Goal: Check status: Check status

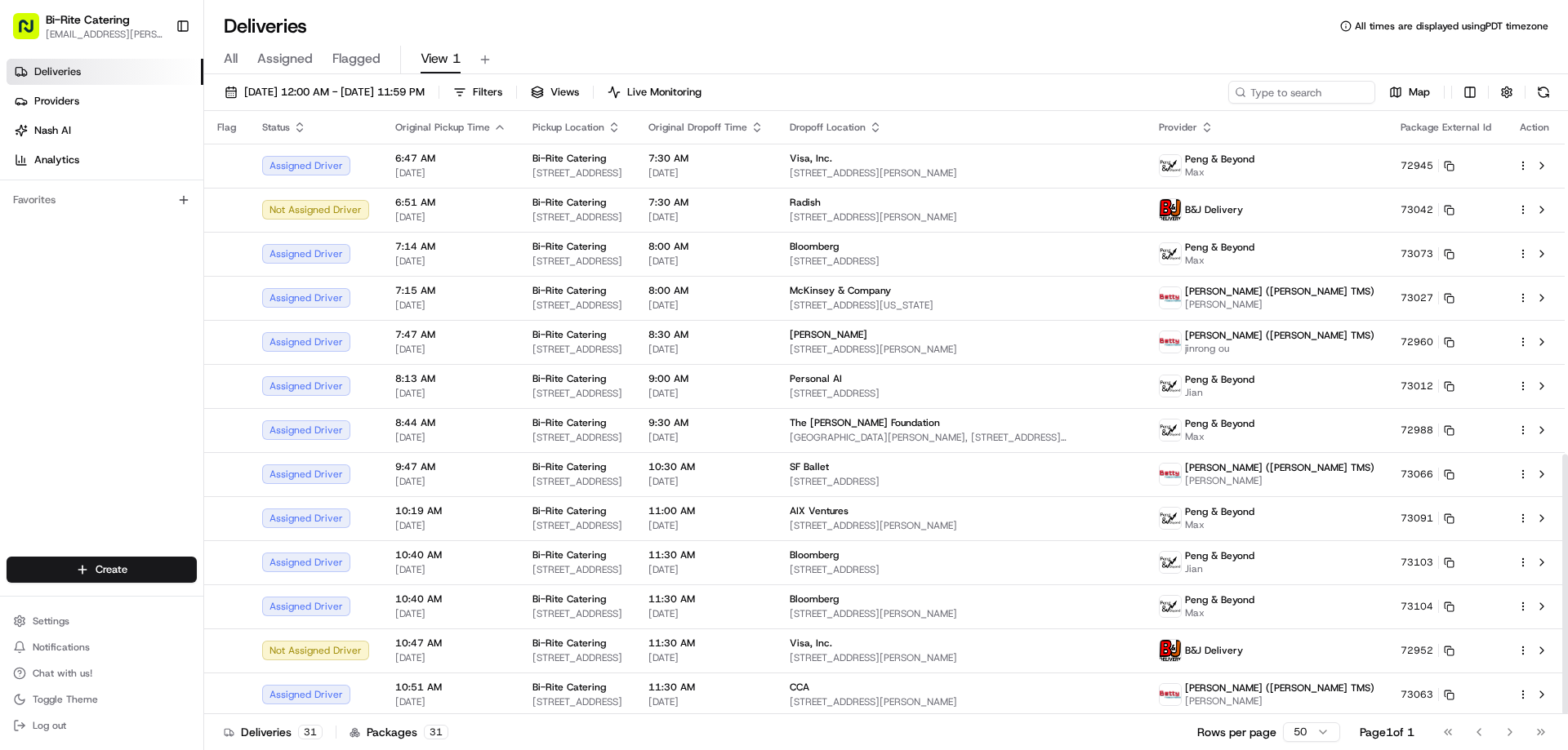
scroll to position [796, 0]
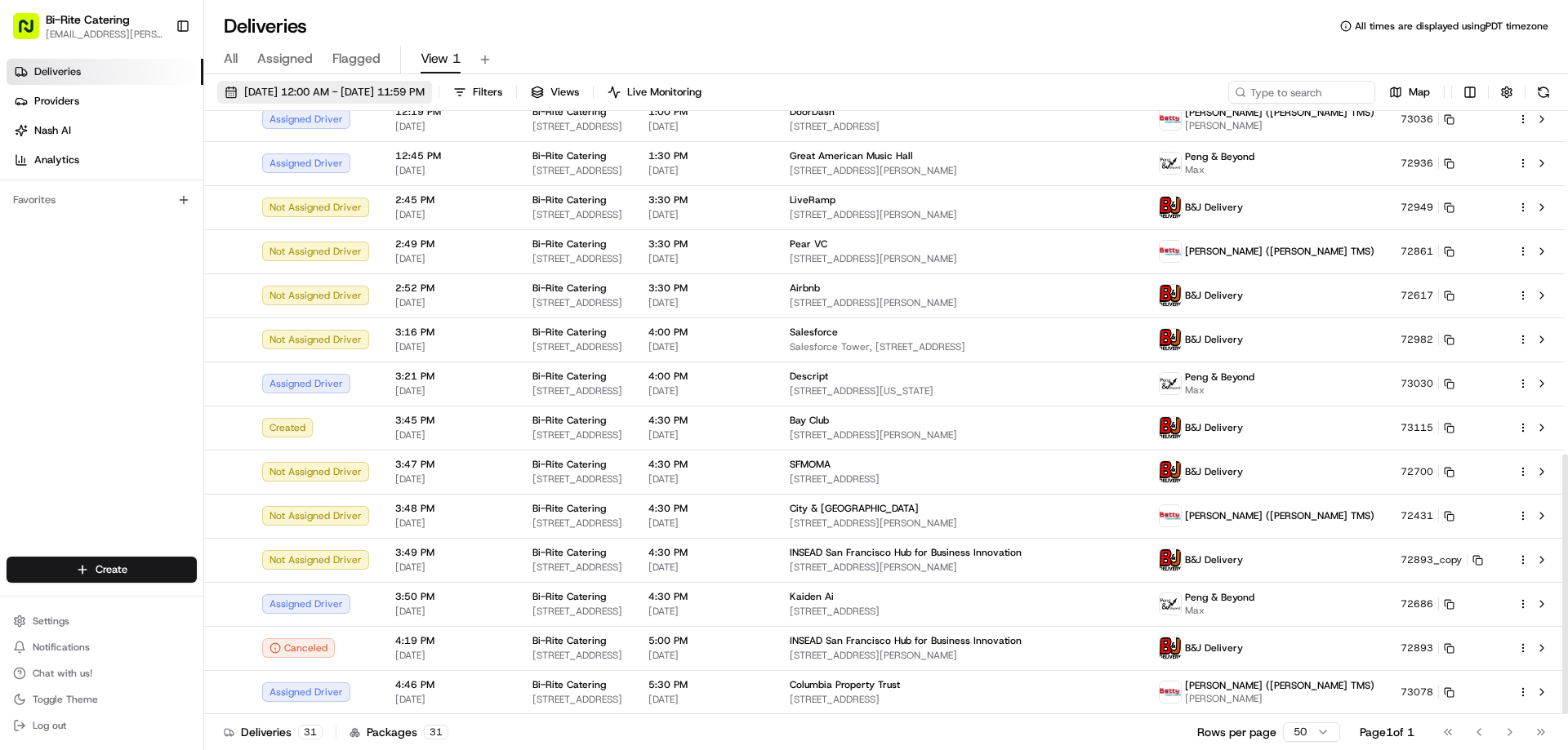
click at [337, 97] on span "[DATE] 12:00 AM - [DATE] 11:59 PM" at bounding box center [335, 92] width 181 height 15
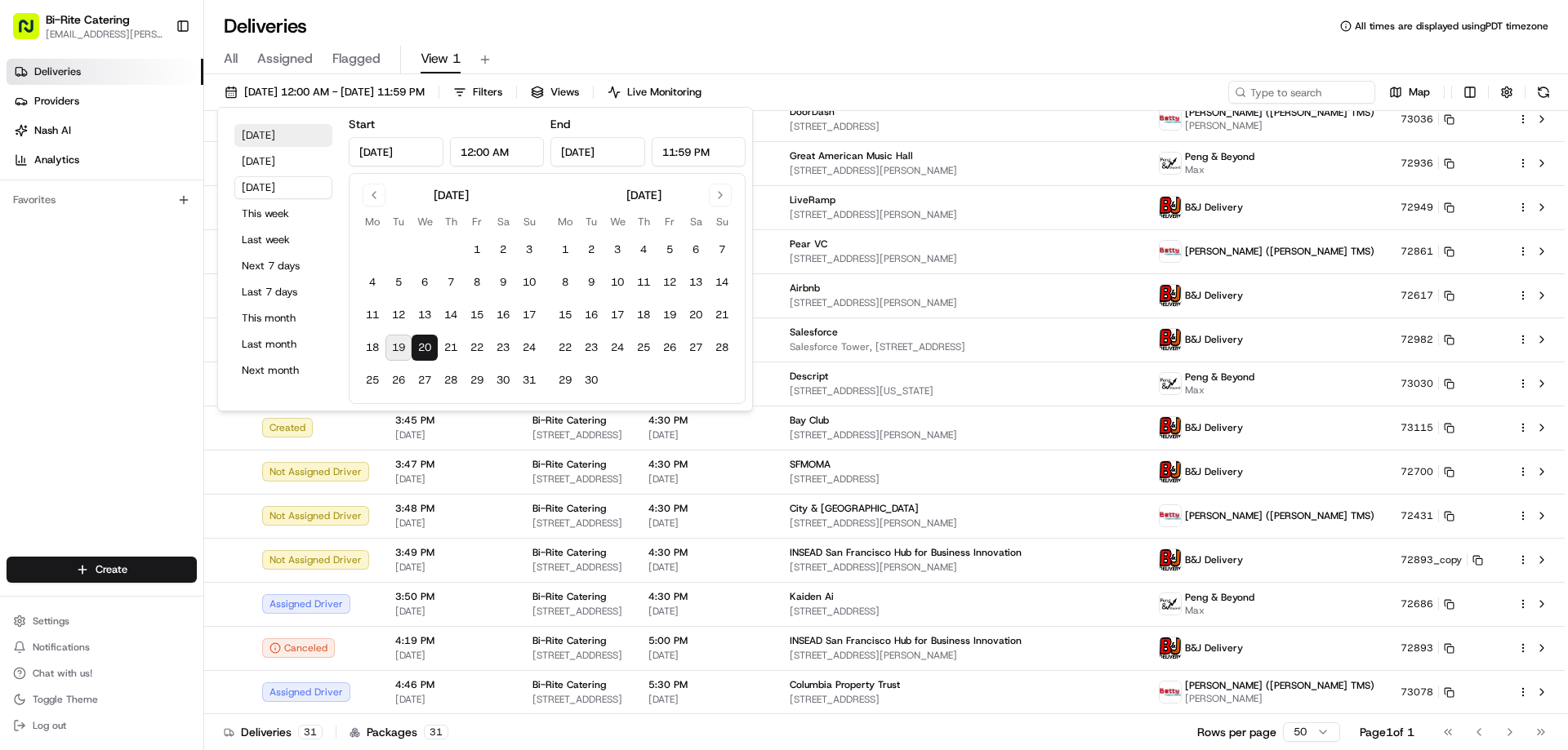
click at [268, 136] on button "[DATE]" at bounding box center [283, 135] width 98 height 23
type input "[DATE]"
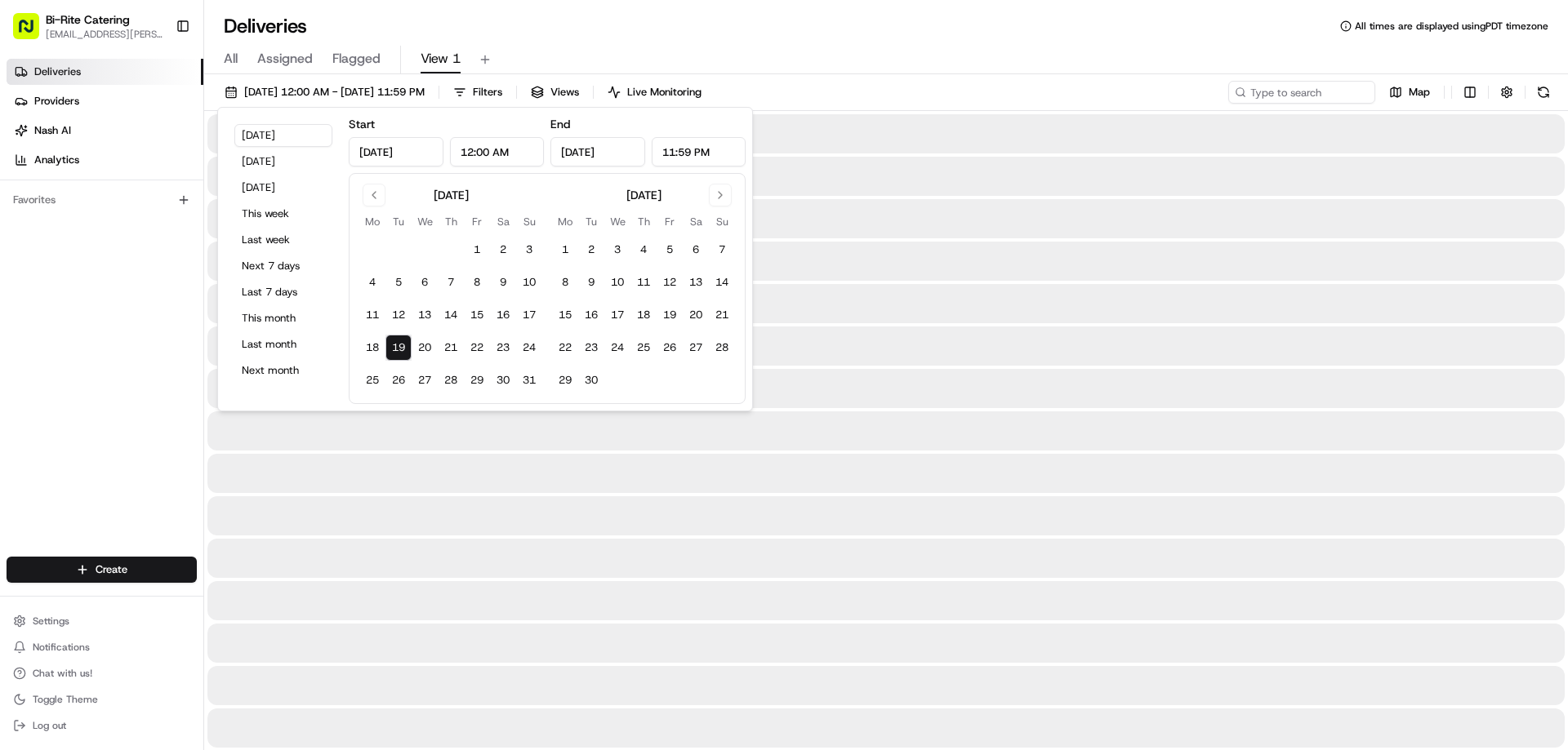
click at [768, 50] on div "All Assigned Flagged View 1" at bounding box center [886, 59] width 1364 height 28
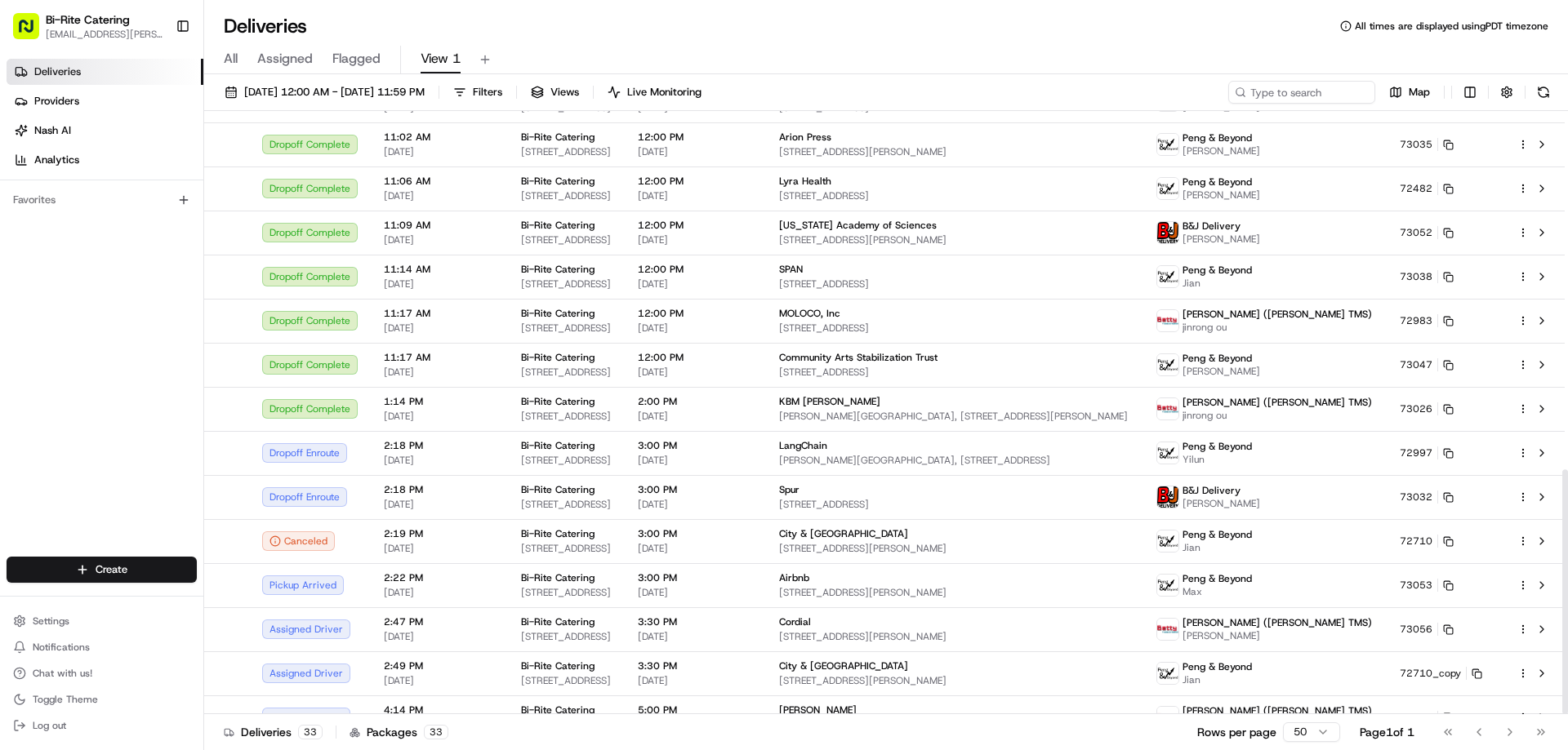
scroll to position [884, 0]
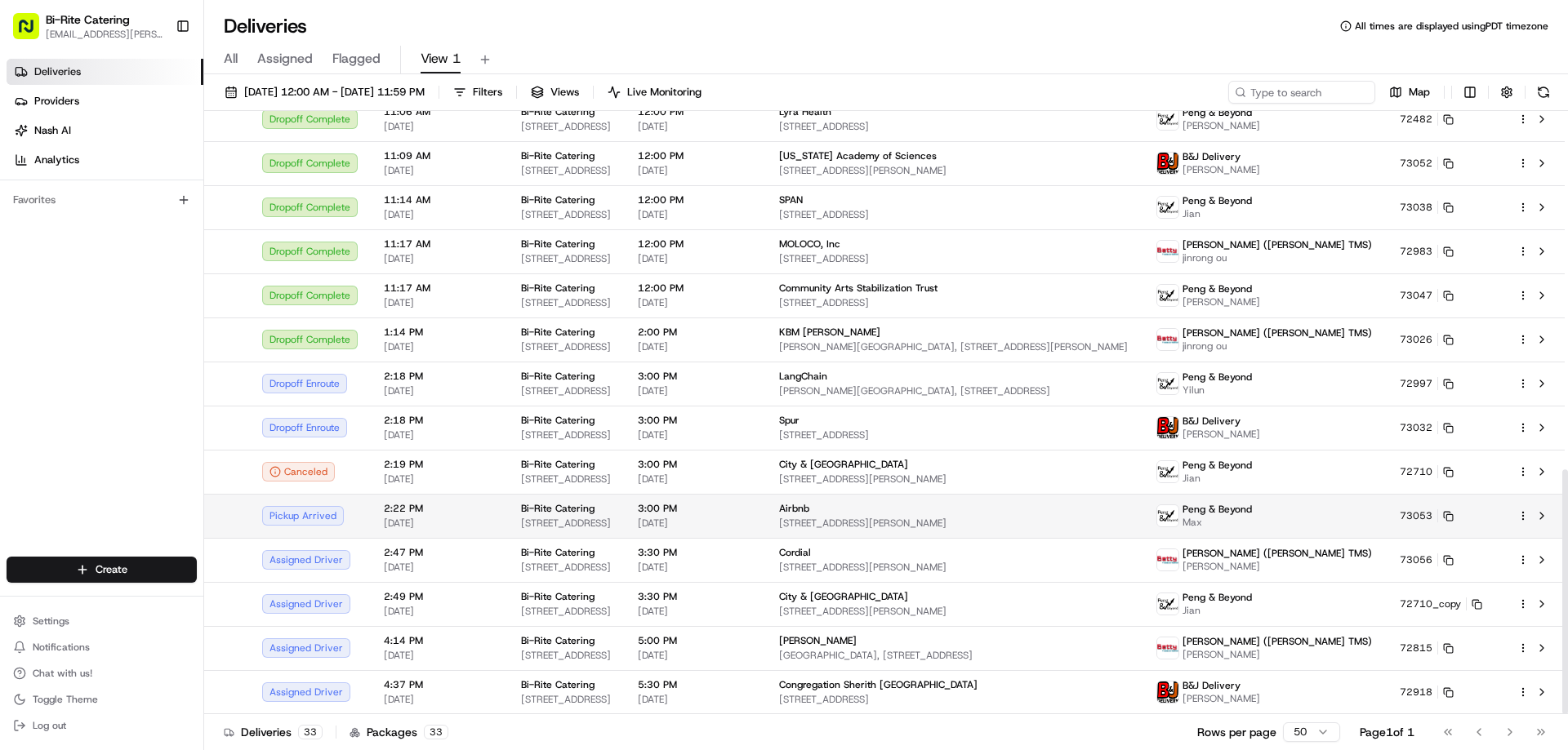
click at [766, 535] on td "3:00 PM [DATE]" at bounding box center [695, 516] width 141 height 44
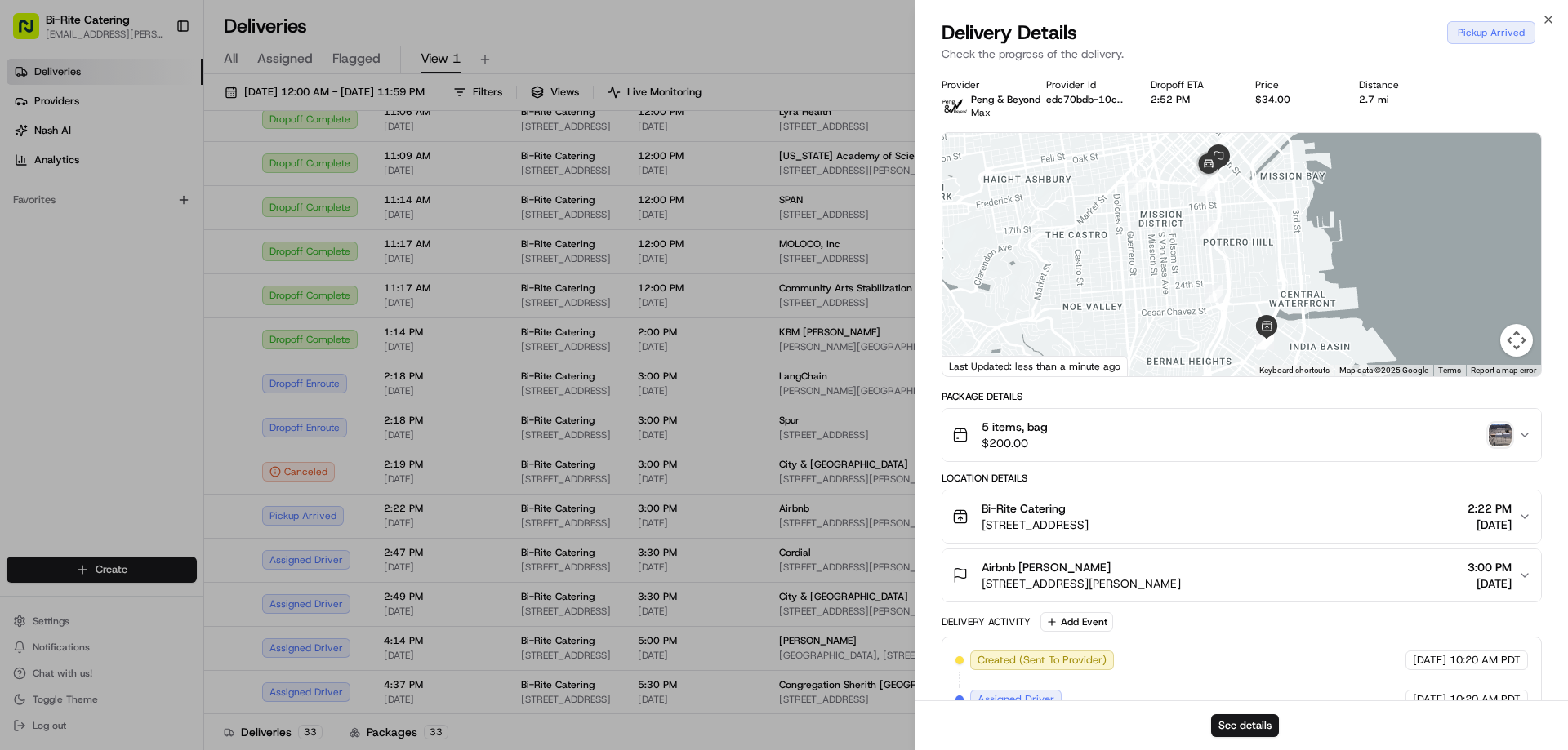
click at [1488, 432] on div "5 items, bag $200.00" at bounding box center [1235, 435] width 566 height 33
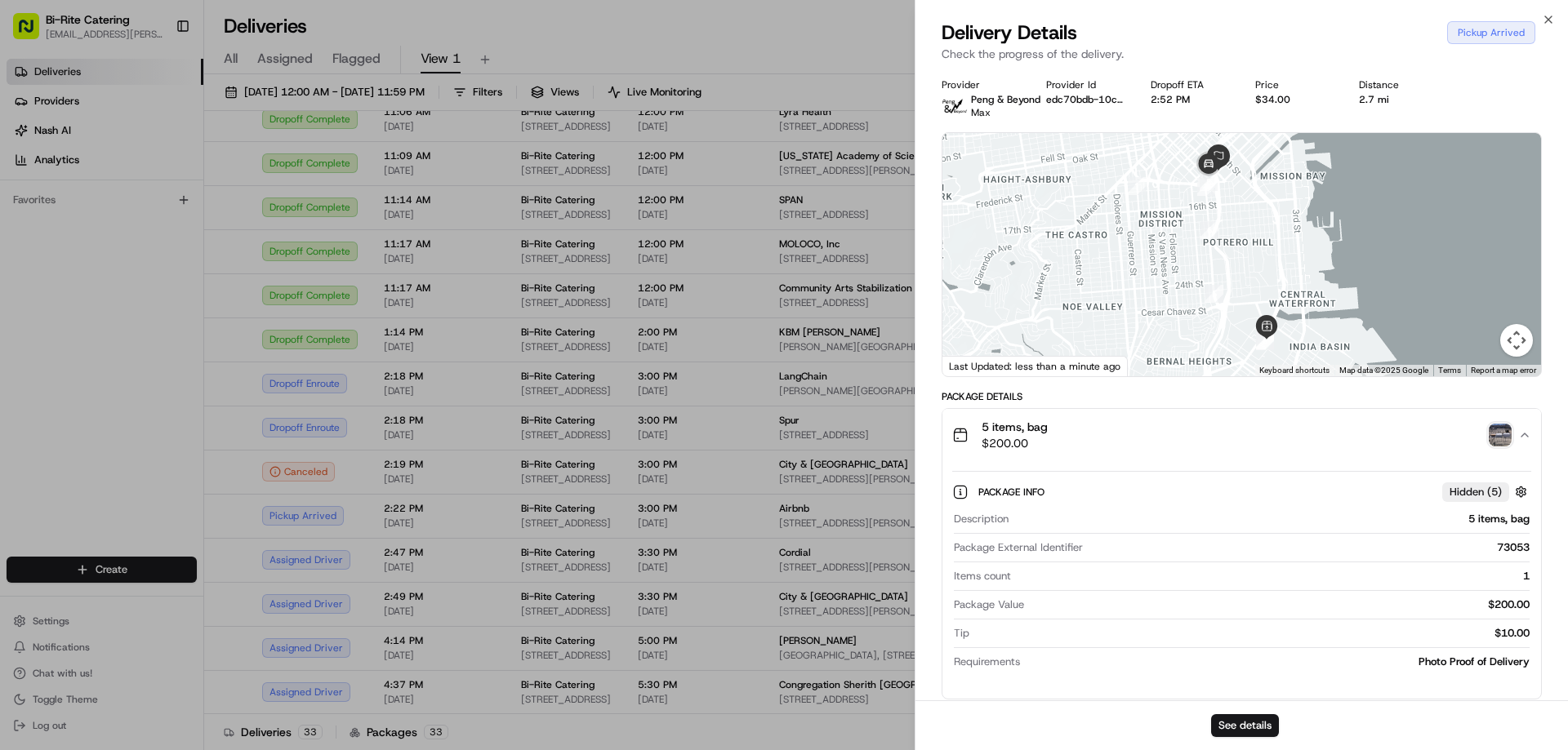
click at [1507, 432] on img "button" at bounding box center [1500, 434] width 23 height 23
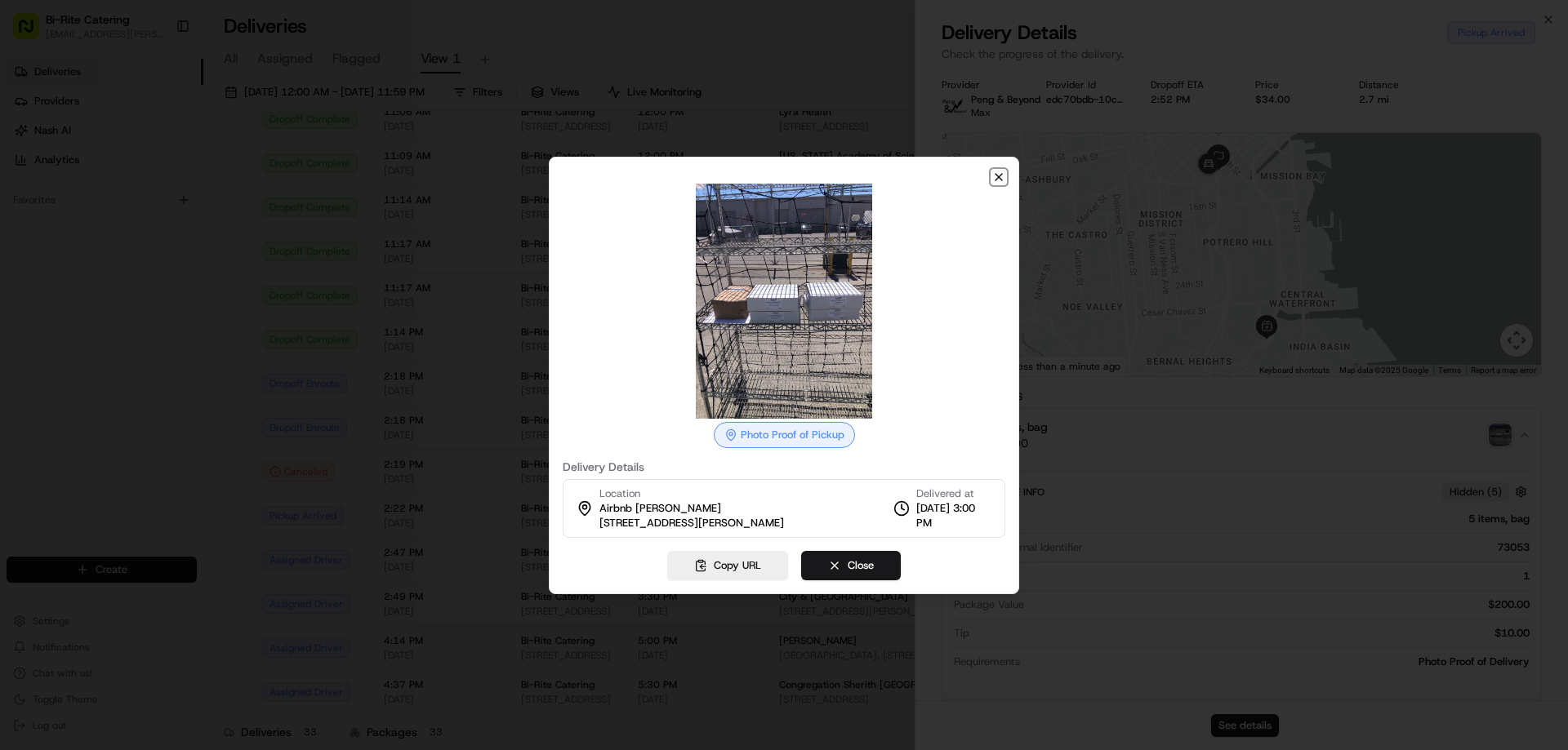
click at [994, 182] on icon "button" at bounding box center [998, 177] width 13 height 13
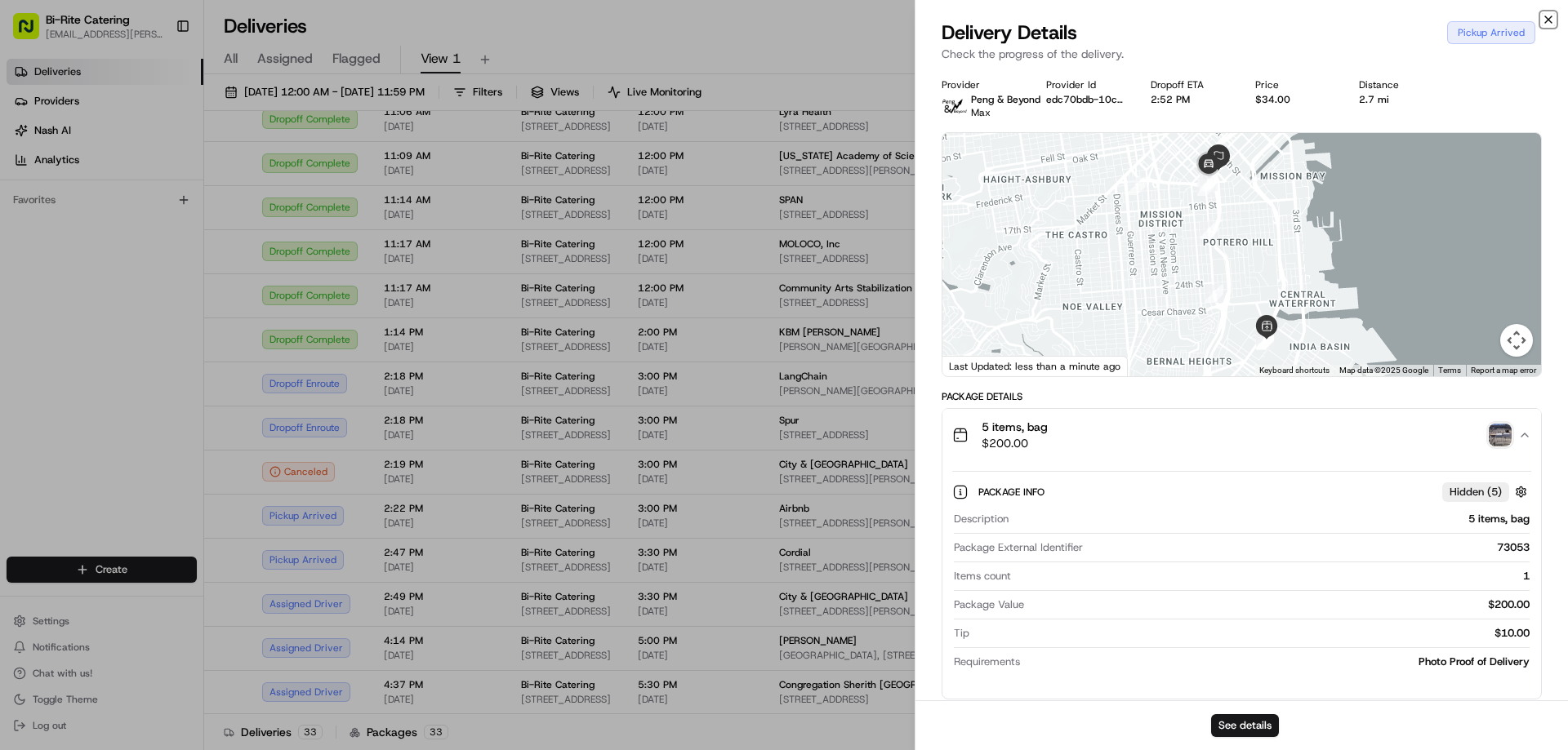
click at [1550, 16] on icon "button" at bounding box center [1548, 19] width 13 height 13
